Goal: Task Accomplishment & Management: Use online tool/utility

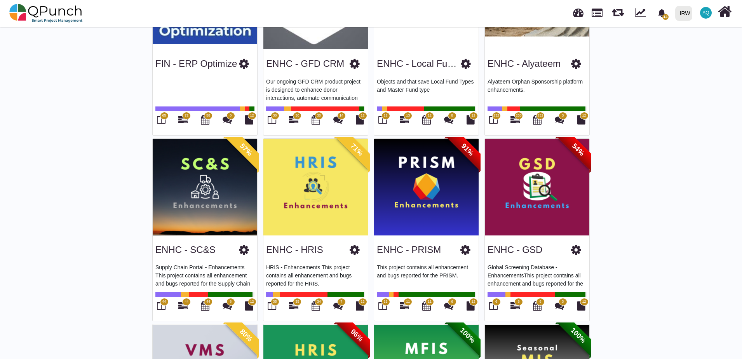
scroll to position [474, 0]
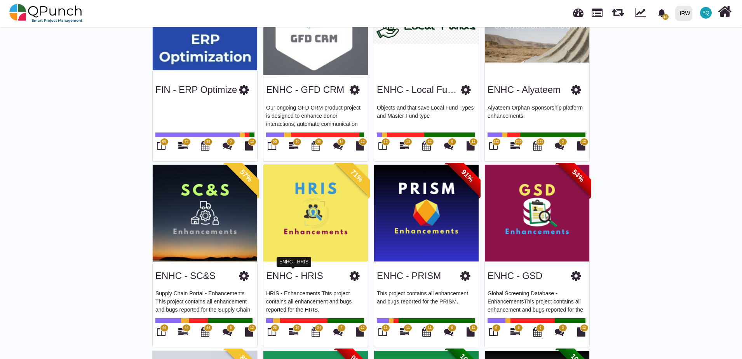
click at [304, 275] on link "ENHC - HRIS" at bounding box center [294, 276] width 57 height 10
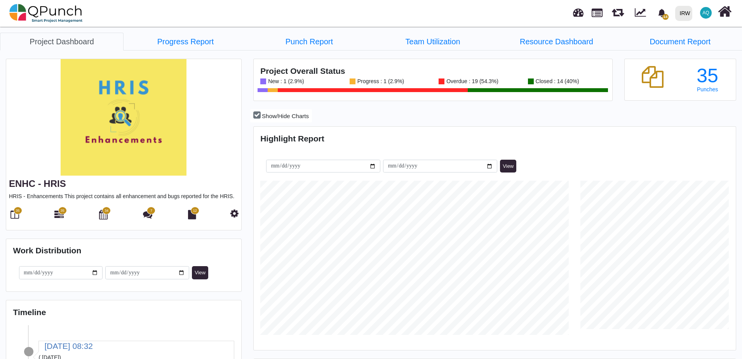
scroll to position [154, 160]
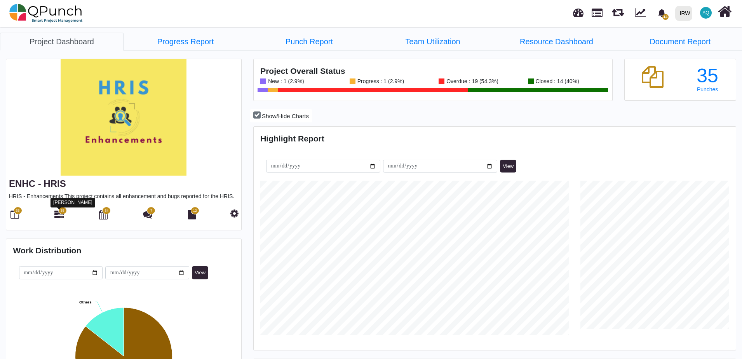
click at [55, 216] on icon at bounding box center [58, 214] width 9 height 9
click at [59, 213] on span "35" at bounding box center [62, 211] width 9 height 8
click at [15, 207] on div "35 35 34 7 12" at bounding box center [124, 214] width 230 height 16
click at [19, 208] on span "35" at bounding box center [18, 211] width 9 height 8
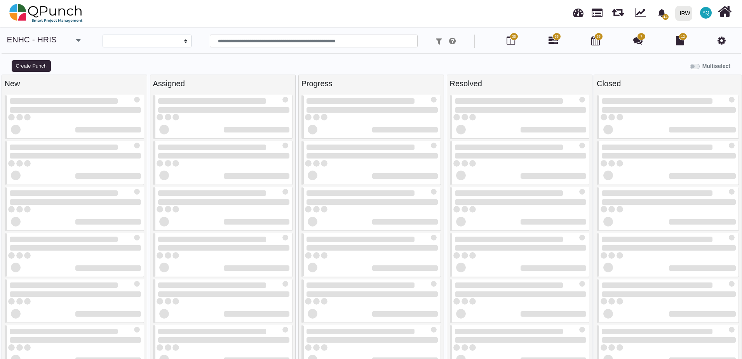
select select
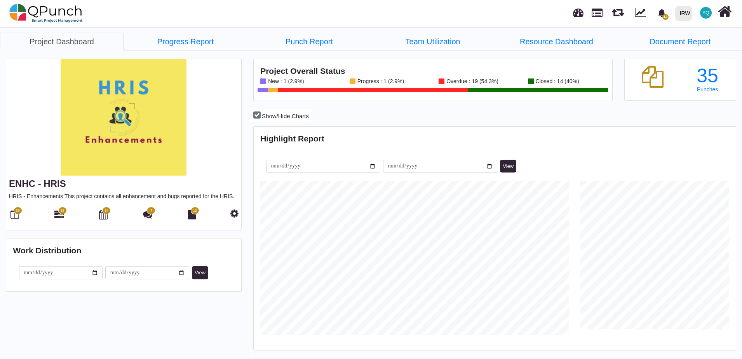
scroll to position [154, 160]
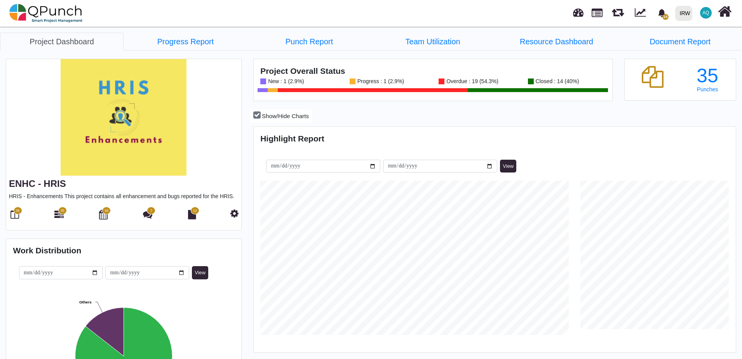
scroll to position [25, 0]
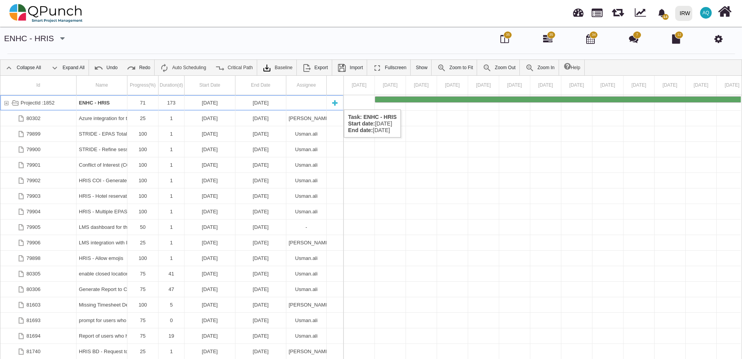
click at [6, 102] on div "ProjectId :1852" at bounding box center [6, 102] width 7 height 15
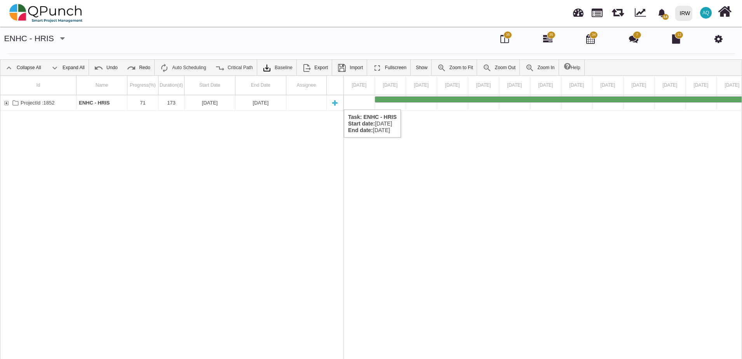
click at [6, 102] on div "ProjectId :1852" at bounding box center [6, 102] width 7 height 15
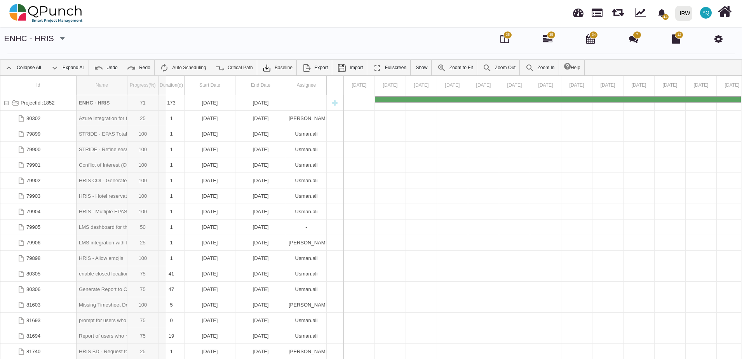
drag, startPoint x: 127, startPoint y: 81, endPoint x: 168, endPoint y: 89, distance: 41.3
